Goal: Navigation & Orientation: Understand site structure

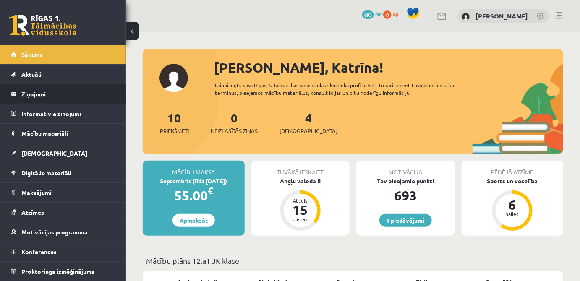
click at [40, 96] on legend "Ziņojumi 0" at bounding box center [68, 93] width 94 height 19
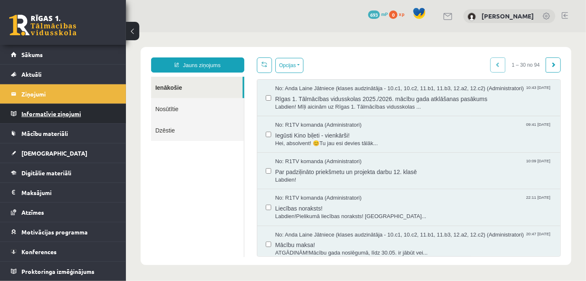
click at [42, 115] on legend "Informatīvie ziņojumi 0" at bounding box center [68, 113] width 94 height 19
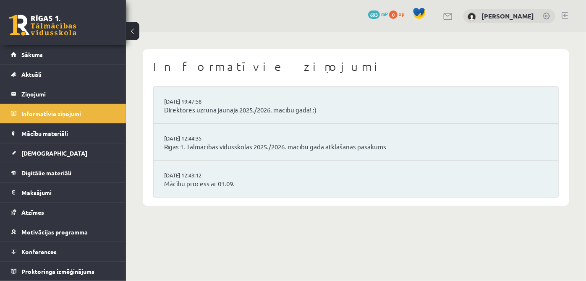
click at [296, 112] on link "Direktores uzruna jaunajā 2025./2026. mācību gadā! :)" at bounding box center [356, 110] width 384 height 10
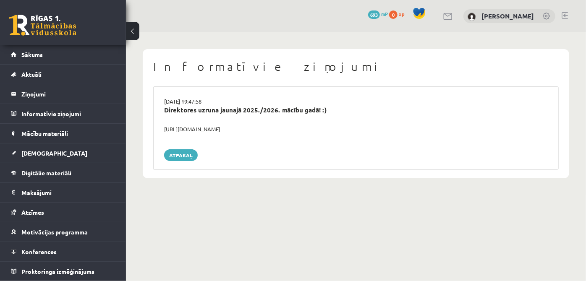
drag, startPoint x: 166, startPoint y: 129, endPoint x: 249, endPoint y: 129, distance: 83.1
click at [283, 130] on div "https://youtube.com/shorts/lM8RsWyzCn4" at bounding box center [356, 129] width 396 height 8
copy div "https://youtube.com/shorts/lM8RsWyzCn4"
click at [44, 49] on link "Sākums" at bounding box center [63, 54] width 105 height 19
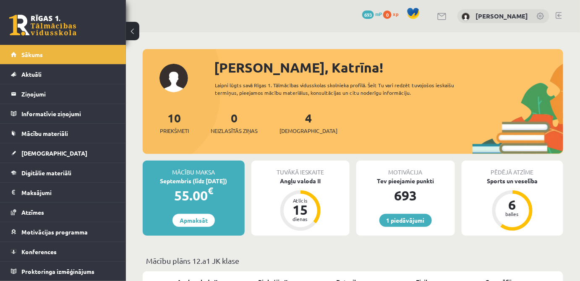
click at [393, 13] on link "0 xp" at bounding box center [392, 13] width 19 height 7
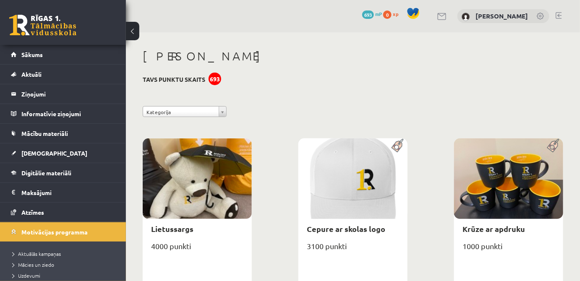
click at [390, 13] on span "0" at bounding box center [387, 14] width 8 height 8
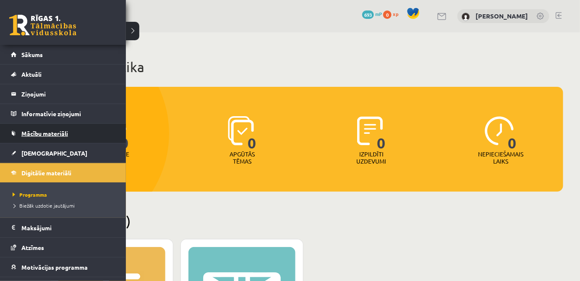
click at [44, 130] on span "Mācību materiāli" at bounding box center [44, 134] width 47 height 8
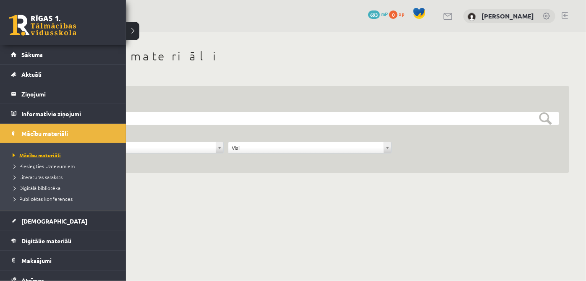
click at [50, 157] on span "Mācību materiāli" at bounding box center [35, 155] width 50 height 7
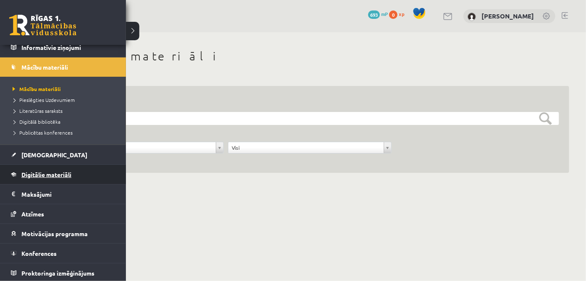
click at [52, 174] on span "Digitālie materiāli" at bounding box center [46, 175] width 50 height 8
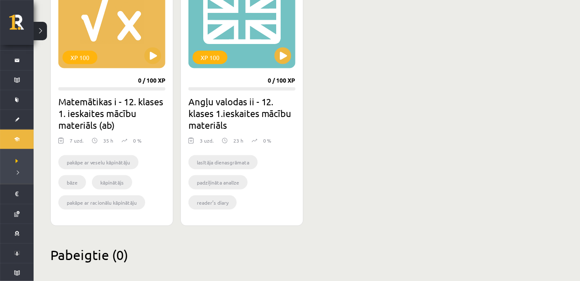
scroll to position [292, 0]
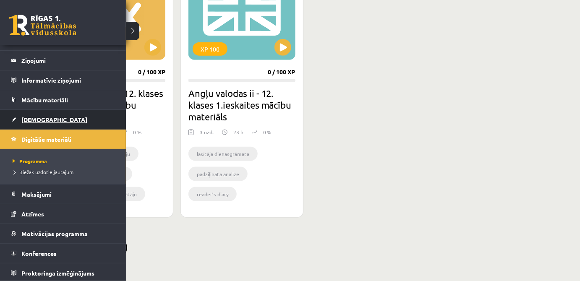
click at [40, 120] on span "[DEMOGRAPHIC_DATA]" at bounding box center [54, 120] width 66 height 8
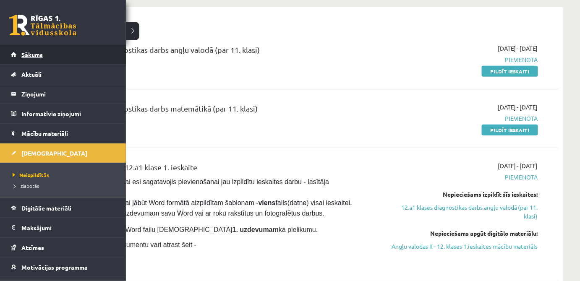
click at [35, 54] on span "Sākums" at bounding box center [31, 55] width 21 height 8
